Goal: Task Accomplishment & Management: Use online tool/utility

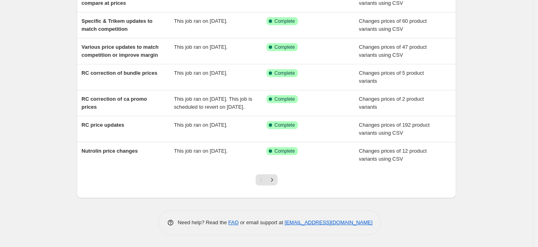
scroll to position [187, 0]
click at [276, 179] on icon "Next" at bounding box center [272, 180] width 8 height 8
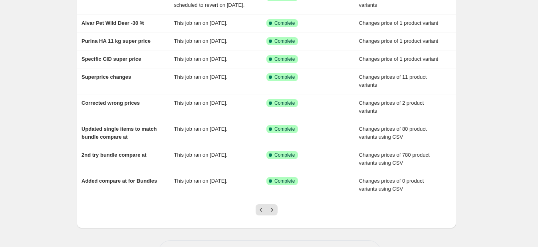
scroll to position [113, 0]
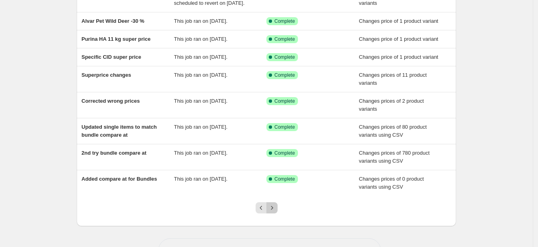
click at [275, 212] on icon "Next" at bounding box center [272, 208] width 8 height 8
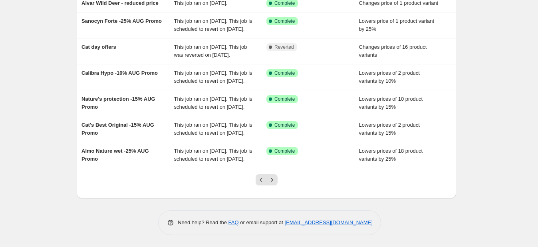
scroll to position [187, 0]
click at [270, 185] on button "Next" at bounding box center [271, 179] width 11 height 11
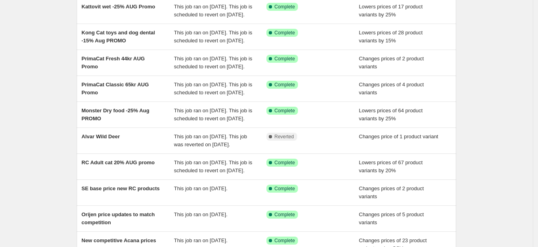
scroll to position [76, 0]
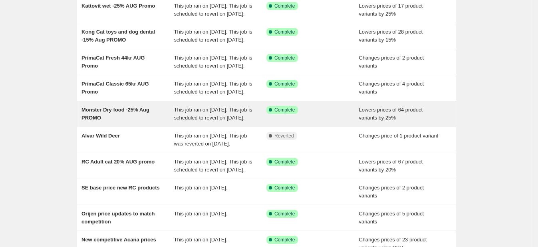
click at [139, 122] on div "Monster Dry food -25% Aug PROMO" at bounding box center [127, 114] width 93 height 16
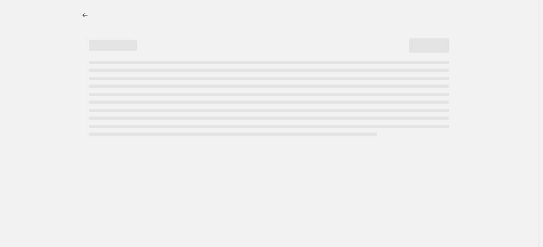
select select "percentage"
select select "collection"
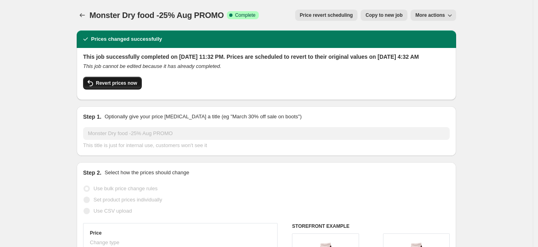
click at [129, 89] on button "Revert prices now" at bounding box center [112, 83] width 59 height 13
checkbox input "false"
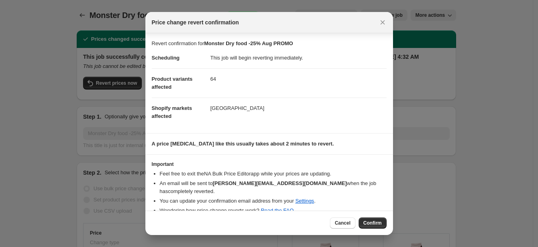
scroll to position [3, 0]
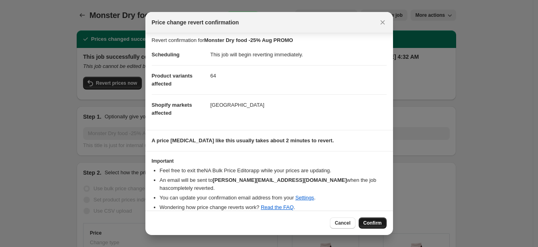
click at [374, 224] on span "Confirm" at bounding box center [373, 223] width 18 height 6
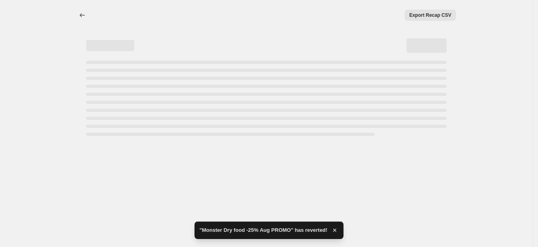
select select "percentage"
select select "collection"
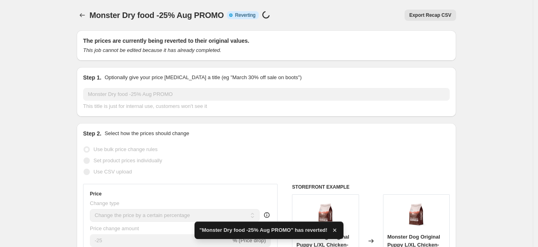
checkbox input "true"
